Goal: Obtain resource: Obtain resource

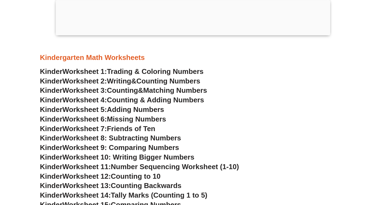
scroll to position [219, 0]
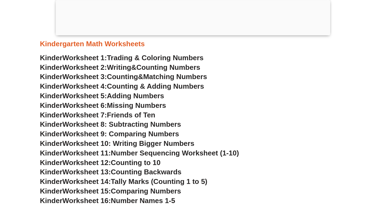
click at [137, 120] on span "Worksheet 8: Subtracting Numbers" at bounding box center [121, 124] width 119 height 8
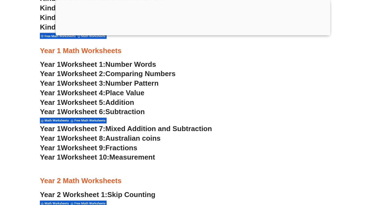
scroll to position [629, 0]
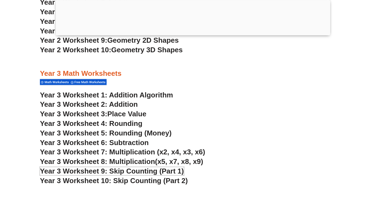
scroll to position [820, 0]
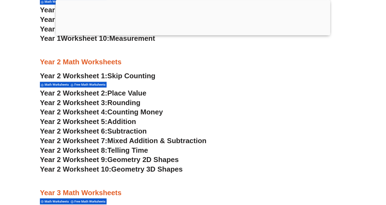
scroll to position [629, 0]
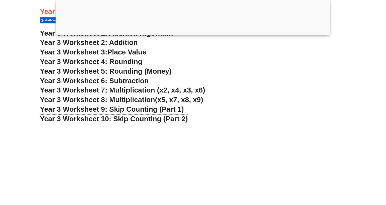
scroll to position [820, 0]
